Goal: Consume media (video, audio): Consume media (video, audio)

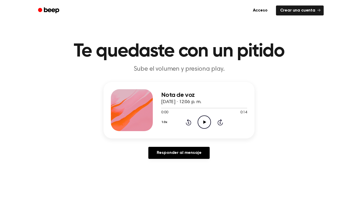
click at [223, 115] on div "0:00 0:14" at bounding box center [204, 113] width 86 height 6
click at [207, 121] on icon "Play Audio" at bounding box center [204, 122] width 13 height 13
click at [217, 124] on div "1.0x Rewind 5 seconds Pause Audio Skip 5 seconds" at bounding box center [204, 122] width 86 height 13
click at [219, 123] on icon "Skip 5 seconds" at bounding box center [220, 122] width 6 height 7
click at [206, 123] on icon "Play Audio" at bounding box center [204, 122] width 13 height 13
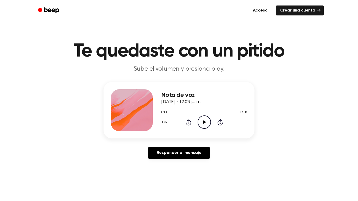
click at [207, 128] on circle at bounding box center [204, 122] width 13 height 13
click at [189, 121] on icon at bounding box center [189, 122] width 6 height 6
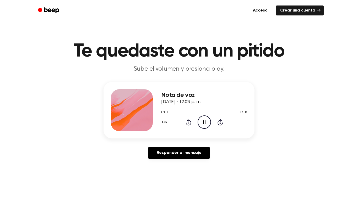
click at [189, 121] on icon at bounding box center [189, 122] width 6 height 6
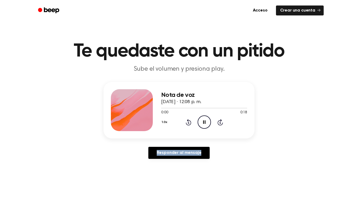
click at [189, 121] on icon at bounding box center [189, 122] width 6 height 6
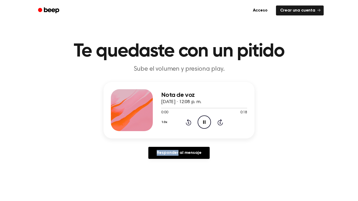
click at [189, 121] on icon at bounding box center [189, 122] width 6 height 6
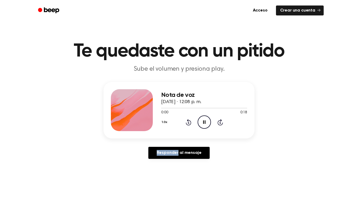
click at [189, 121] on icon at bounding box center [189, 122] width 6 height 6
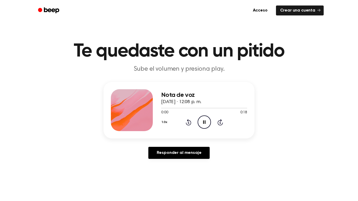
click at [189, 121] on icon at bounding box center [189, 122] width 6 height 6
click at [198, 121] on icon "Play Audio" at bounding box center [204, 122] width 13 height 13
click at [188, 121] on icon at bounding box center [189, 122] width 6 height 6
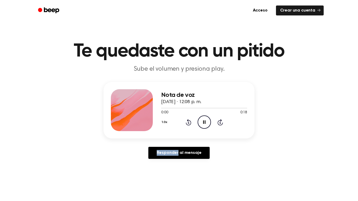
click at [188, 121] on icon at bounding box center [189, 122] width 6 height 6
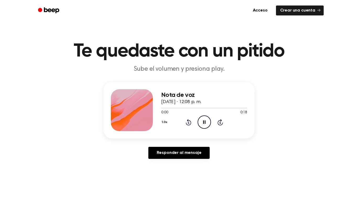
click at [188, 121] on icon at bounding box center [189, 122] width 6 height 6
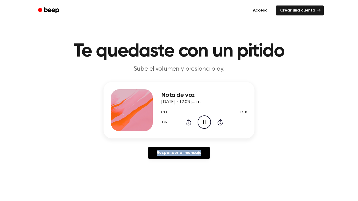
click at [188, 121] on icon at bounding box center [189, 122] width 6 height 6
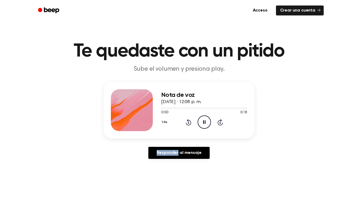
click at [188, 121] on icon at bounding box center [189, 122] width 6 height 6
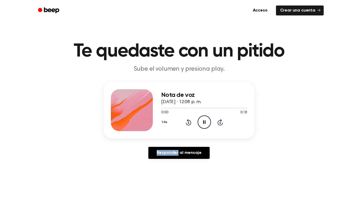
click at [188, 121] on icon at bounding box center [189, 122] width 6 height 6
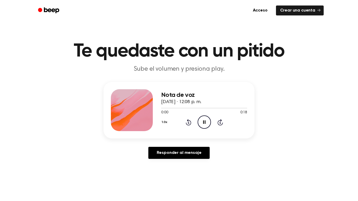
click at [188, 121] on icon at bounding box center [189, 122] width 6 height 6
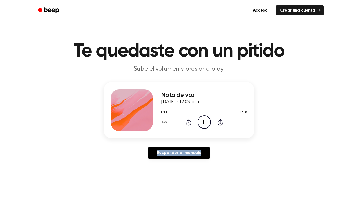
click at [188, 121] on icon at bounding box center [189, 122] width 6 height 6
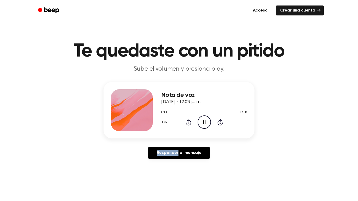
click at [188, 121] on icon at bounding box center [189, 122] width 6 height 6
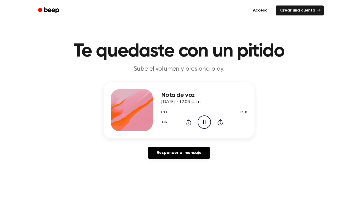
click at [188, 121] on icon at bounding box center [189, 122] width 6 height 6
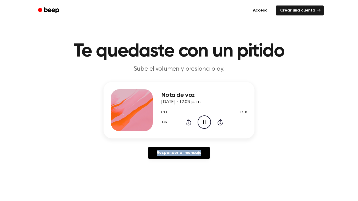
click at [188, 121] on icon at bounding box center [189, 122] width 6 height 6
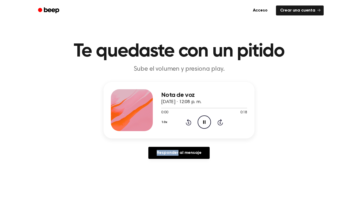
click at [188, 121] on icon at bounding box center [189, 122] width 6 height 6
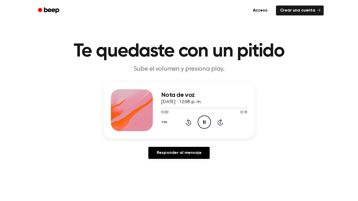
click at [188, 121] on icon at bounding box center [189, 122] width 6 height 6
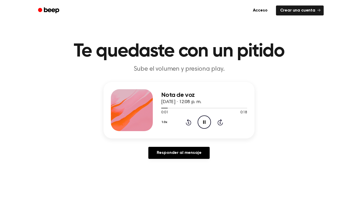
click at [204, 121] on icon "Pause Audio" at bounding box center [204, 122] width 13 height 13
click at [187, 121] on icon at bounding box center [189, 122] width 6 height 6
click at [204, 123] on icon at bounding box center [204, 122] width 3 height 3
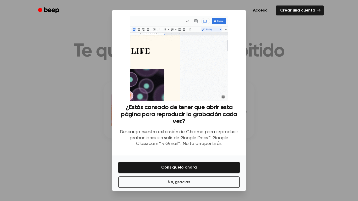
click at [285, 78] on div at bounding box center [179, 100] width 358 height 201
click at [207, 182] on button "No, gracias" at bounding box center [179, 183] width 122 height 12
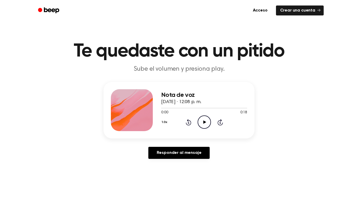
click at [209, 123] on icon "Play Audio" at bounding box center [204, 122] width 13 height 13
click at [190, 122] on icon "Rewind 5 seconds" at bounding box center [189, 122] width 6 height 7
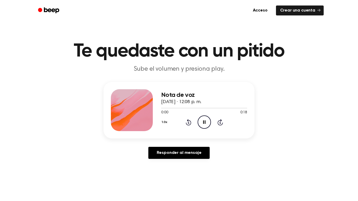
click at [190, 122] on icon "Rewind 5 seconds" at bounding box center [189, 122] width 6 height 7
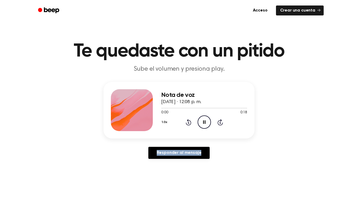
click at [190, 122] on icon "Rewind 5 seconds" at bounding box center [189, 122] width 6 height 7
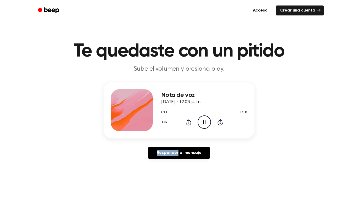
click at [190, 122] on icon "Rewind 5 seconds" at bounding box center [189, 122] width 6 height 7
